Goal: Communication & Community: Answer question/provide support

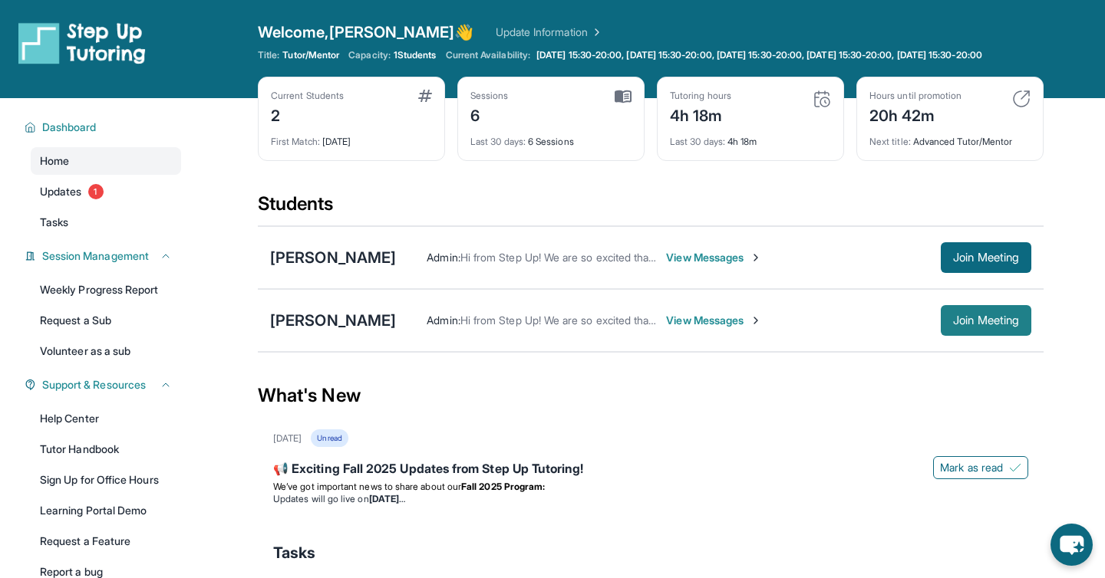
click at [601, 324] on button "Join Meeting" at bounding box center [985, 320] width 91 height 31
click at [601, 262] on span "Join Meeting" at bounding box center [986, 257] width 66 height 9
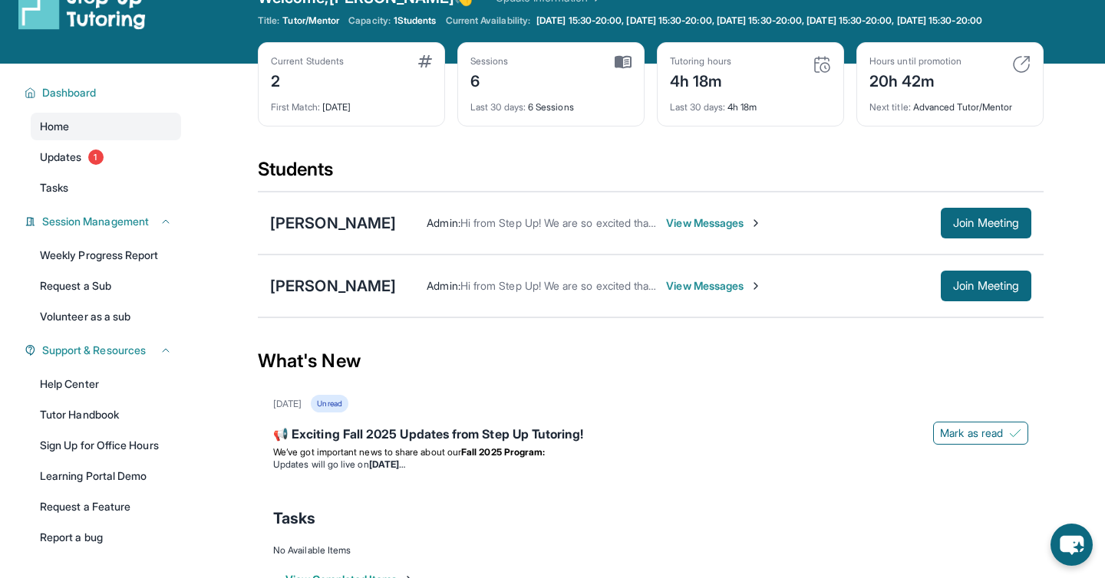
click at [601, 227] on span "View Messages" at bounding box center [714, 223] width 96 height 15
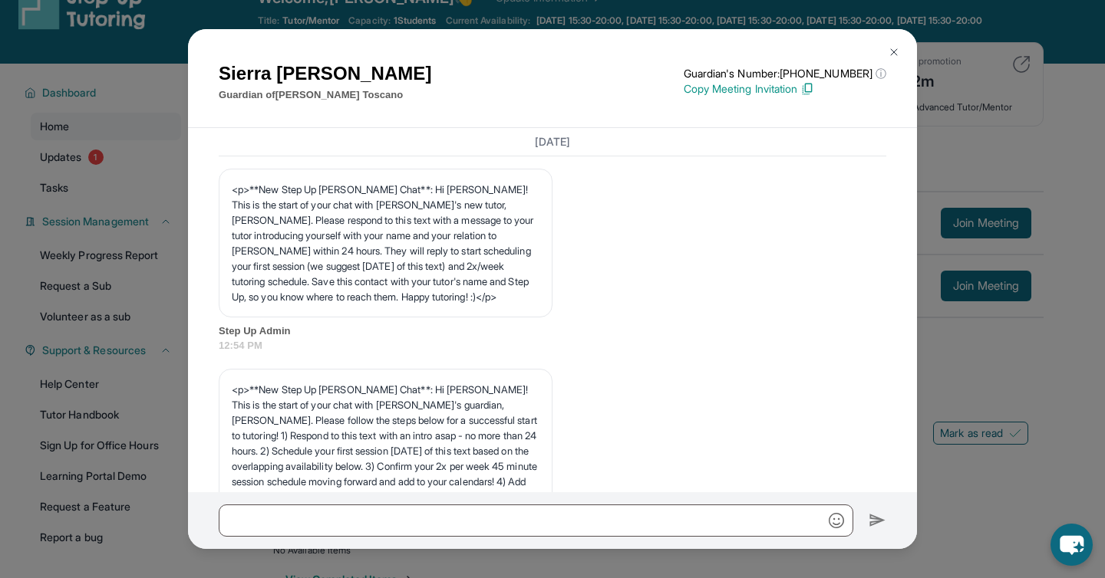
click at [343, 230] on p "<p>**New Step Up [PERSON_NAME] Chat**: Hi [PERSON_NAME]! This is the start of y…" at bounding box center [386, 243] width 308 height 123
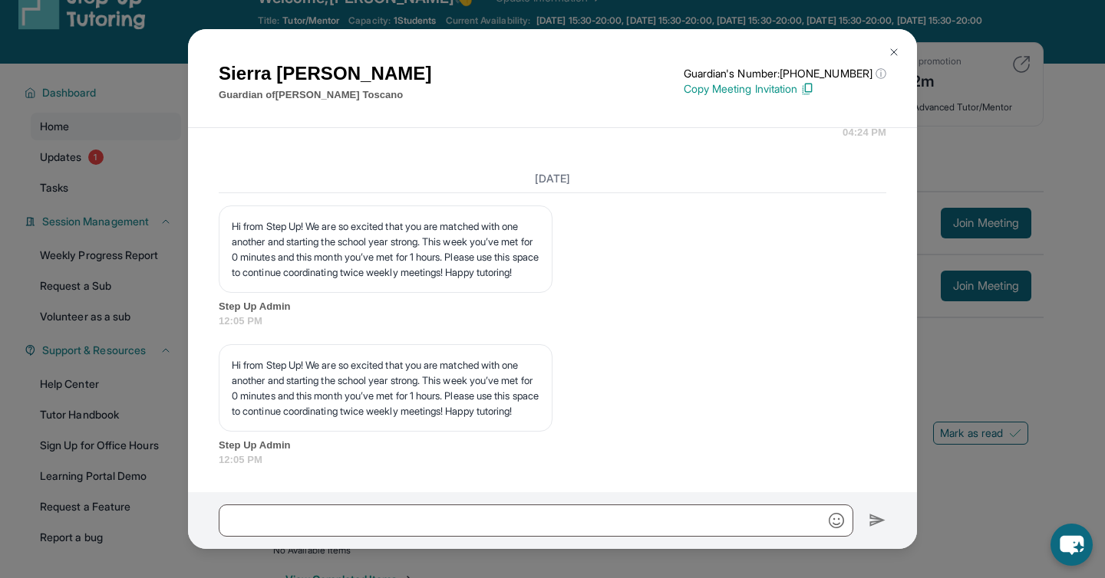
scroll to position [0, 0]
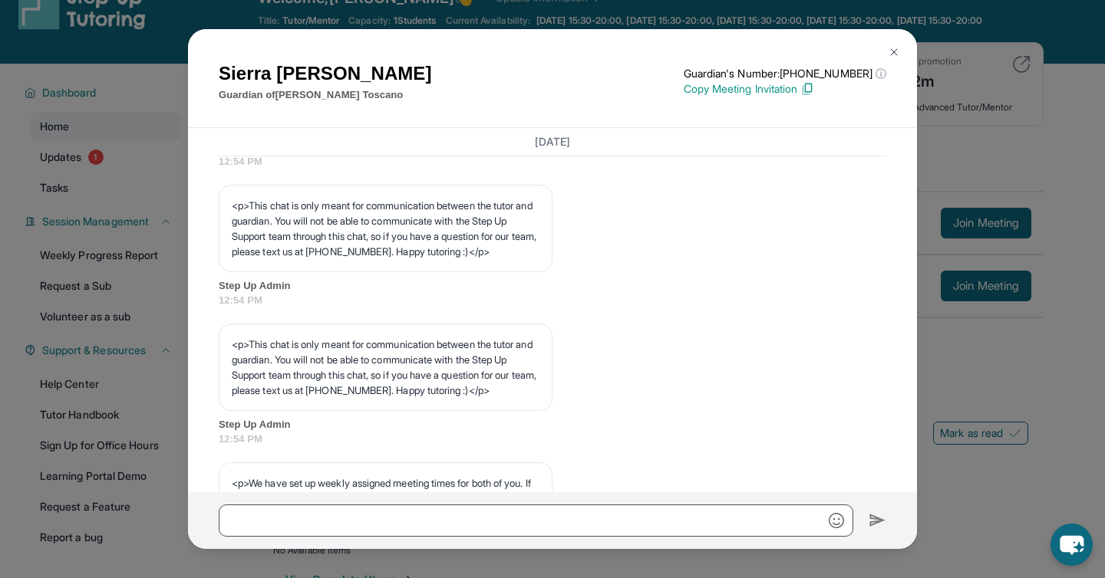
click at [601, 84] on div "Sierra [PERSON_NAME] Guardian of [PERSON_NAME] Guardian's Number: [PHONE_NUMBER…" at bounding box center [552, 289] width 1105 height 578
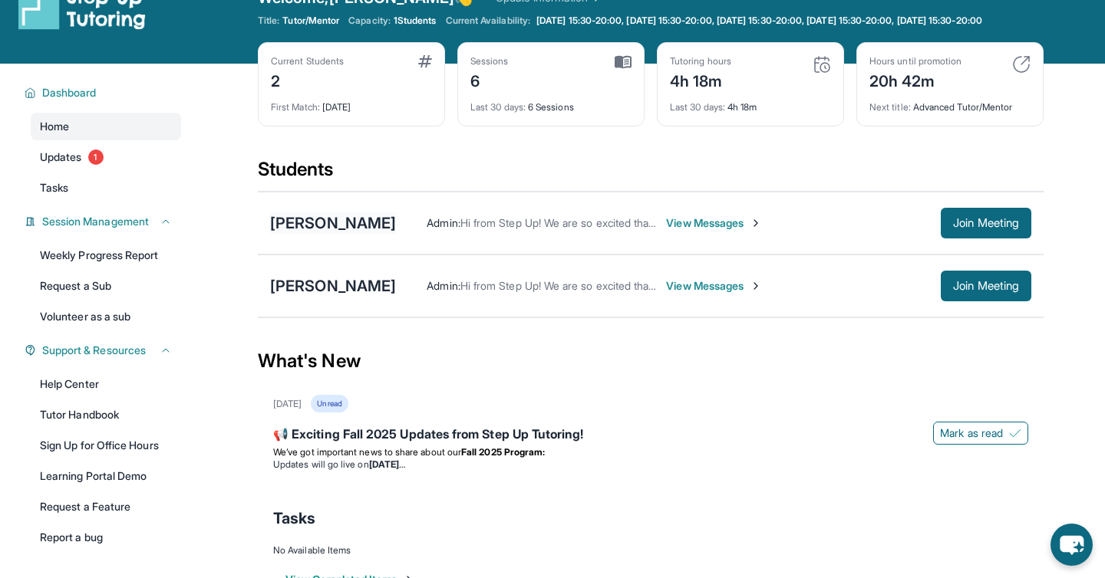
click at [329, 234] on div "[PERSON_NAME]" at bounding box center [333, 222] width 126 height 21
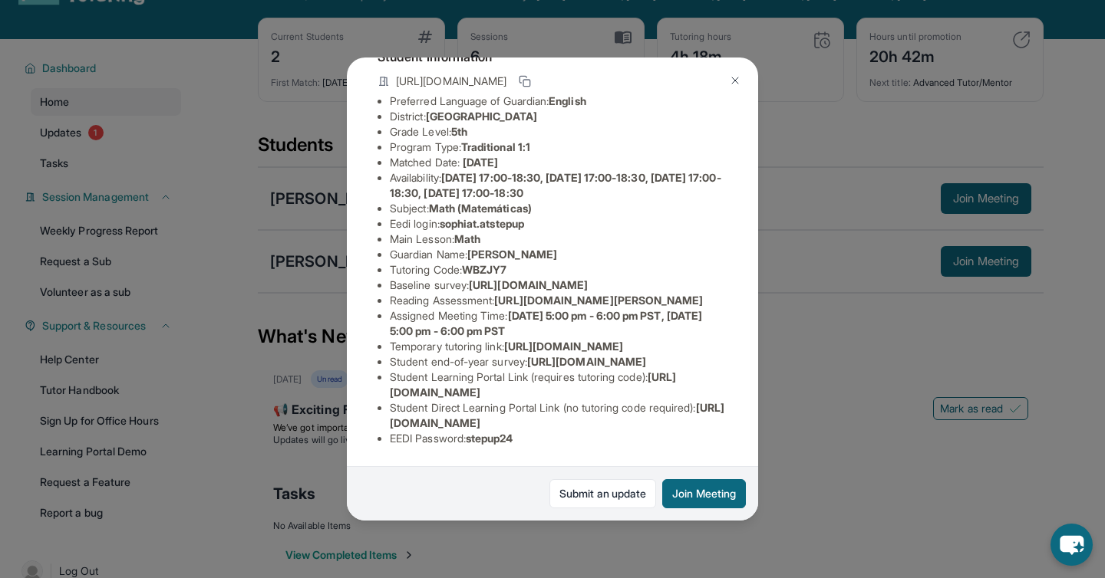
scroll to position [275, 0]
click at [601, 221] on div "[PERSON_NAME] Guardian: [PERSON_NAME] Student Information [URL][DOMAIN_NAME] Pr…" at bounding box center [552, 289] width 1105 height 578
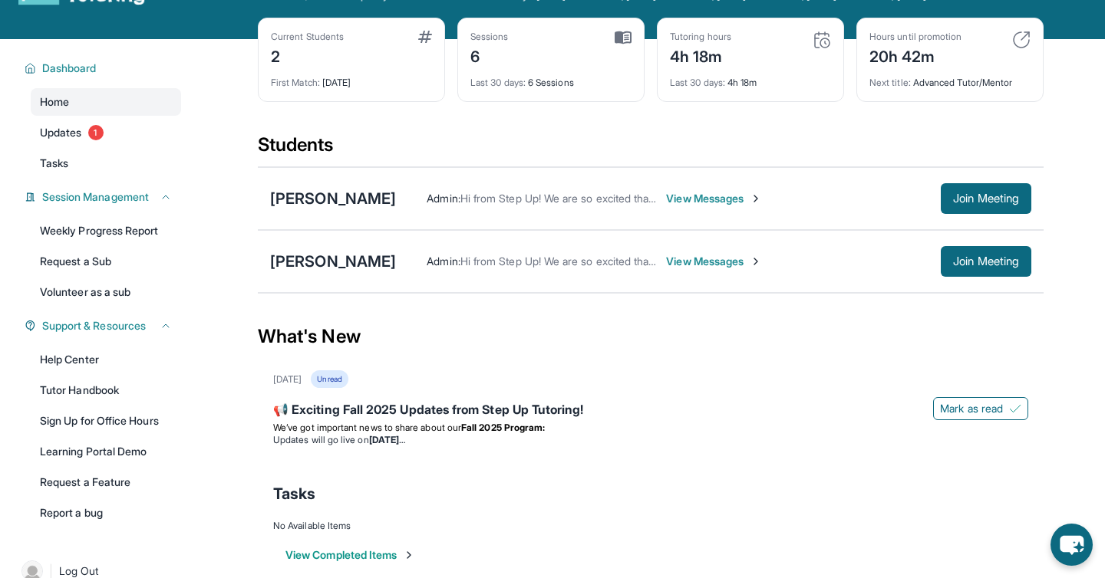
click at [289, 196] on div "[PERSON_NAME] Admin : Hi from Step Up! We are so excited that you are matched w…" at bounding box center [650, 198] width 785 height 63
click at [289, 209] on div "[PERSON_NAME]" at bounding box center [333, 198] width 126 height 21
